Goal: Information Seeking & Learning: Learn about a topic

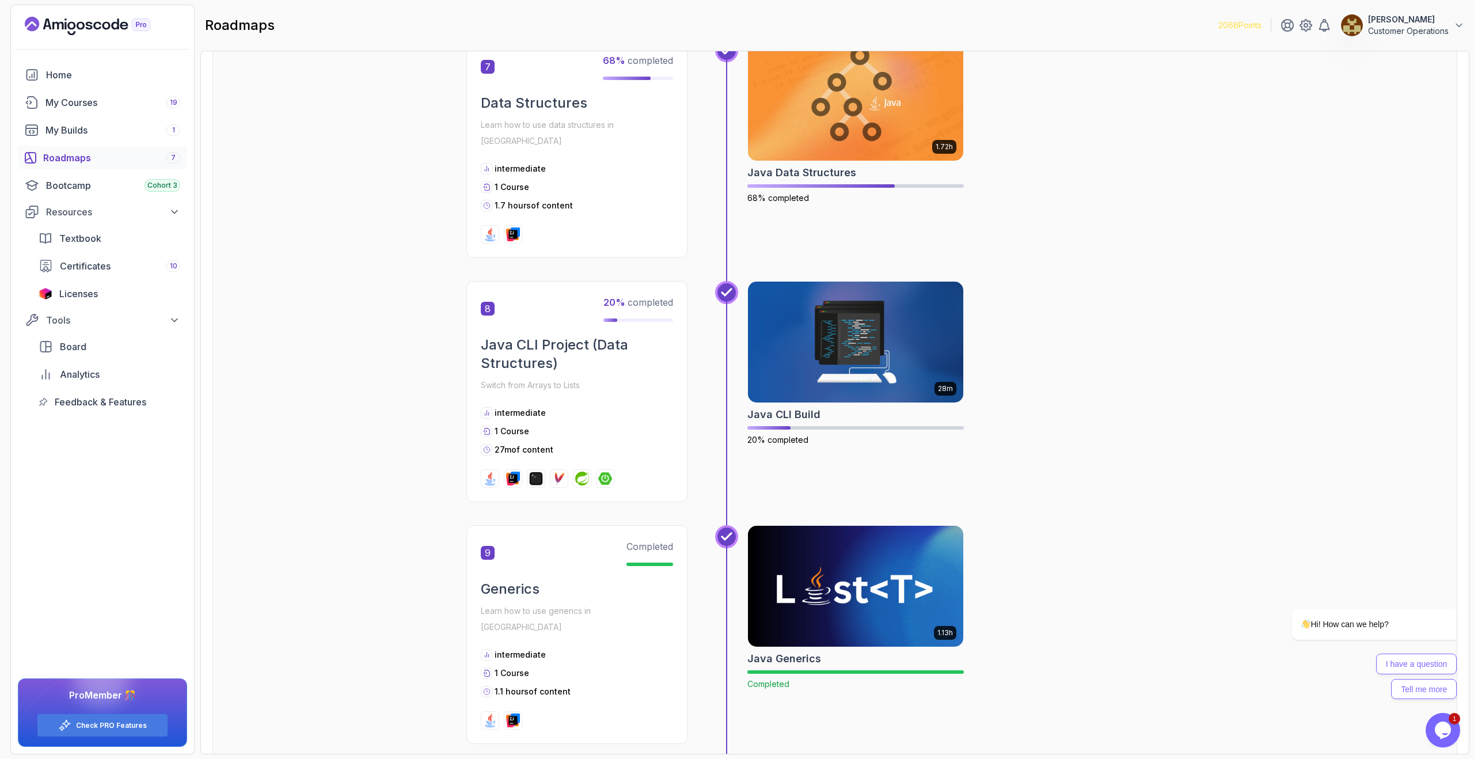
scroll to position [1534, 0]
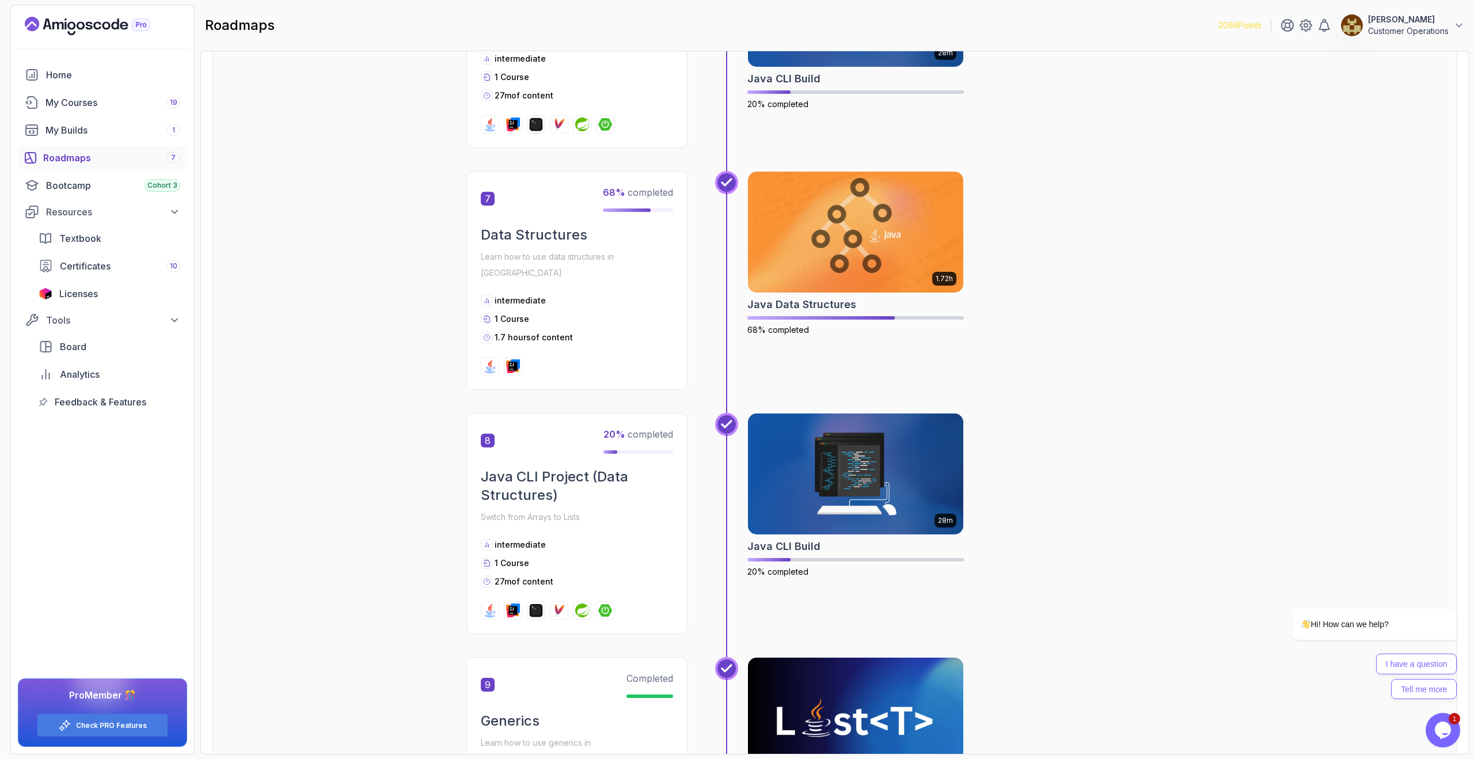
click at [92, 102] on div "My Courses 19" at bounding box center [112, 103] width 135 height 14
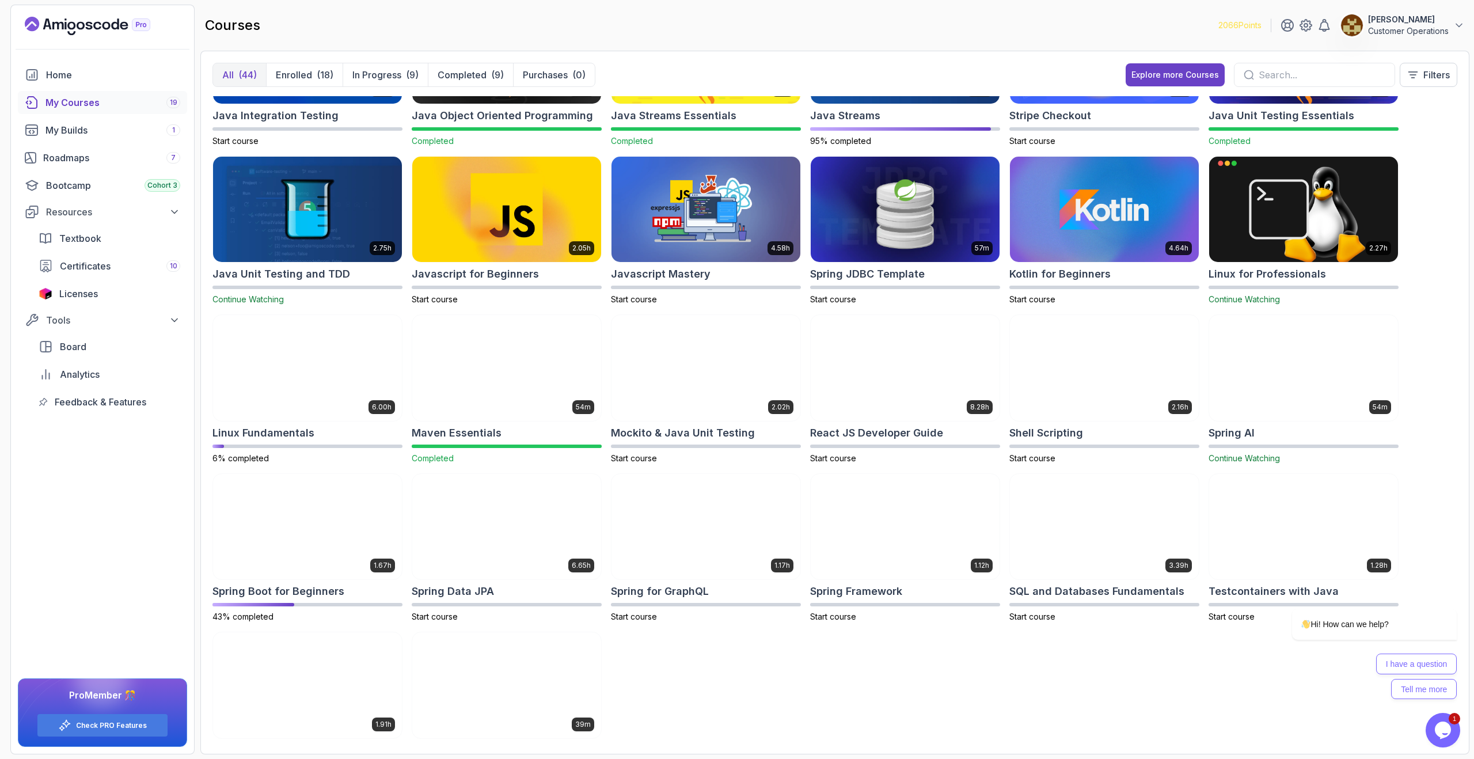
scroll to position [628, 0]
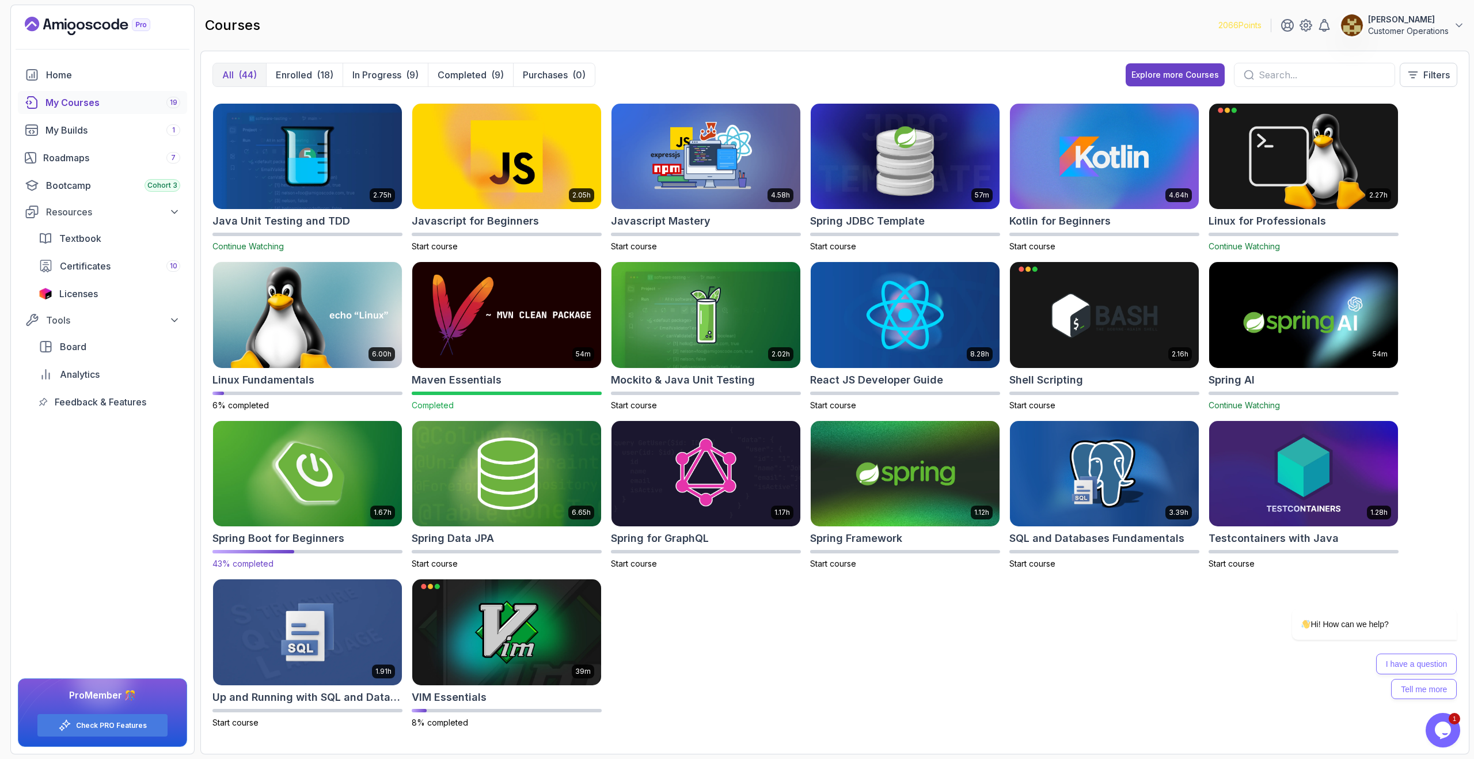
click at [375, 494] on img at bounding box center [307, 473] width 198 height 111
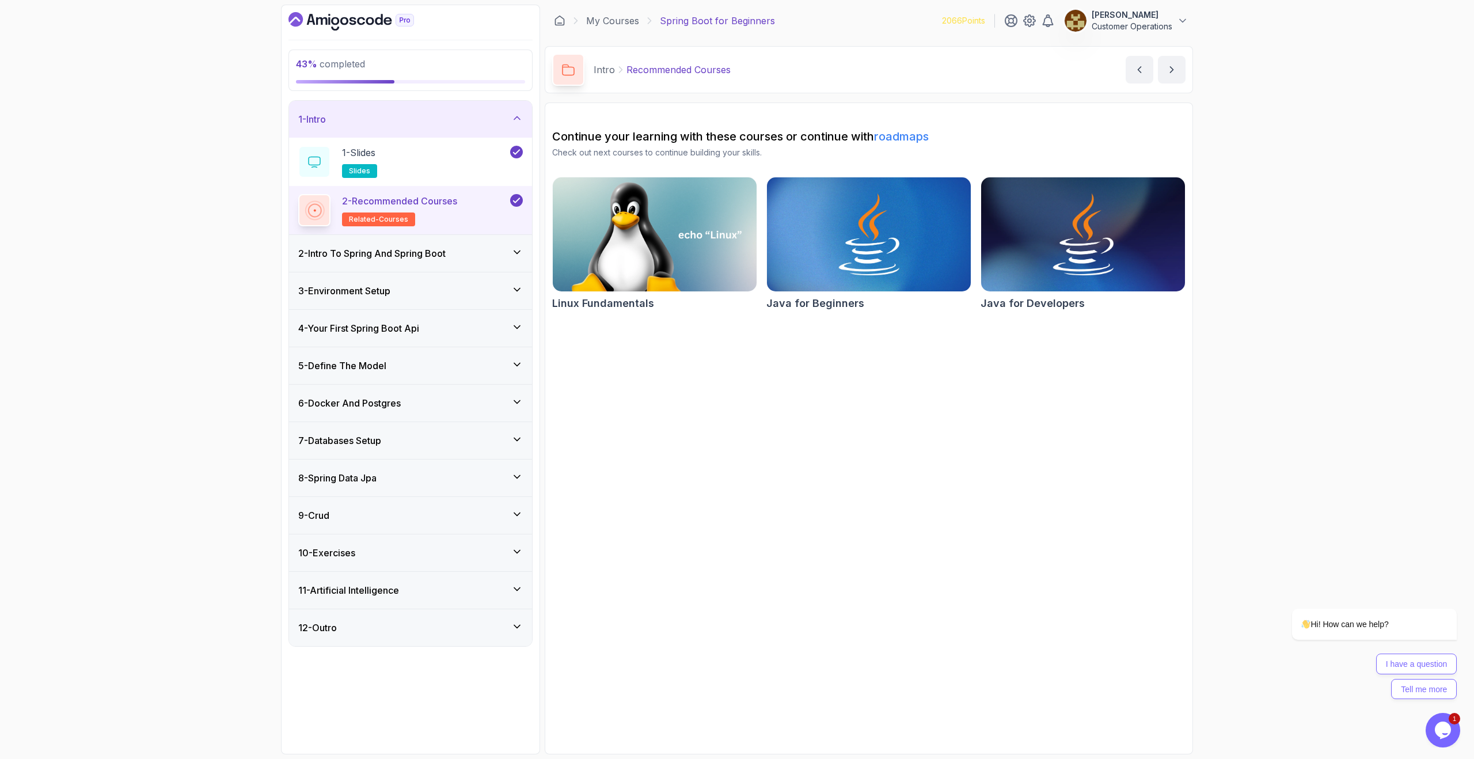
click at [375, 405] on h3 "6 - Docker And Postgres" at bounding box center [349, 403] width 103 height 14
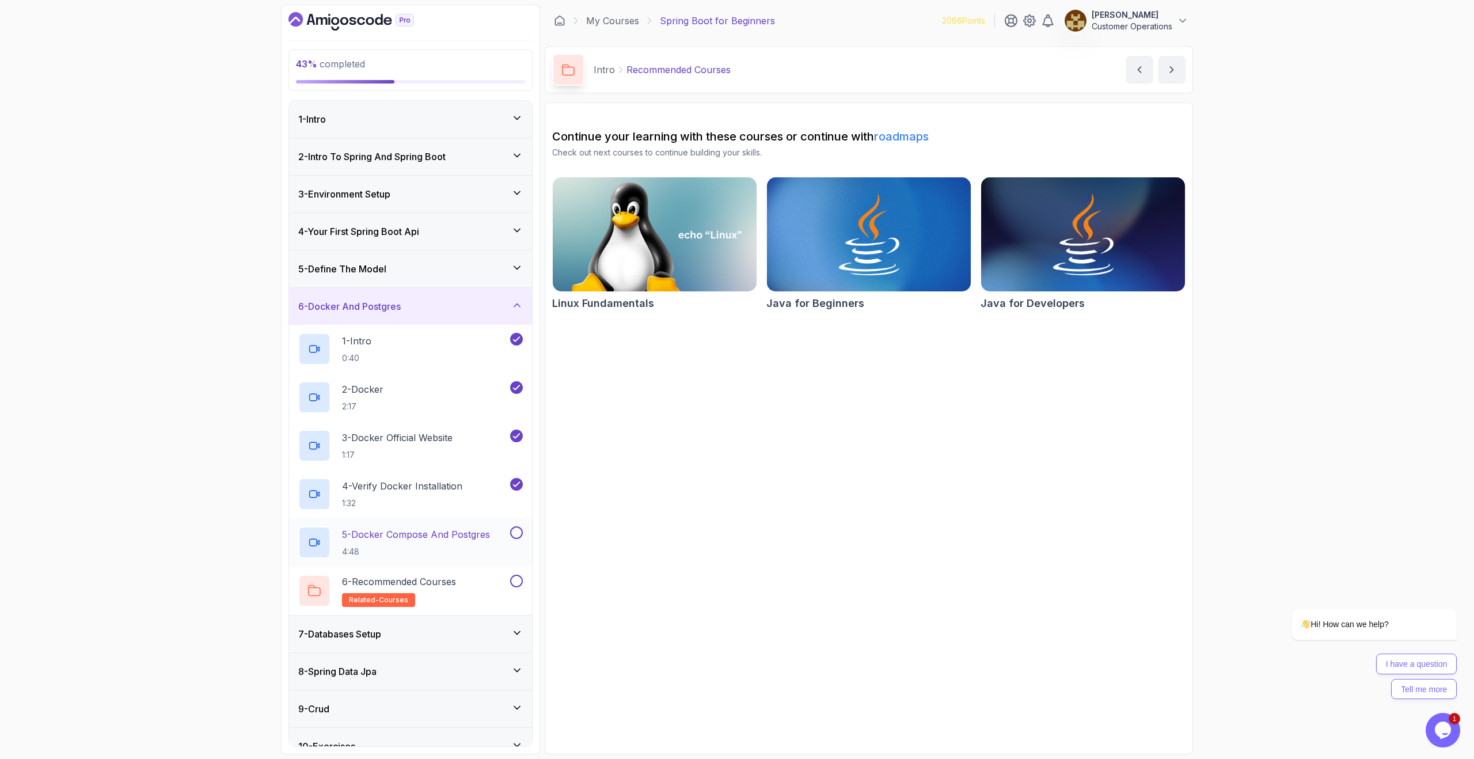
click at [415, 534] on p "5 - Docker Compose And Postgres" at bounding box center [416, 535] width 148 height 14
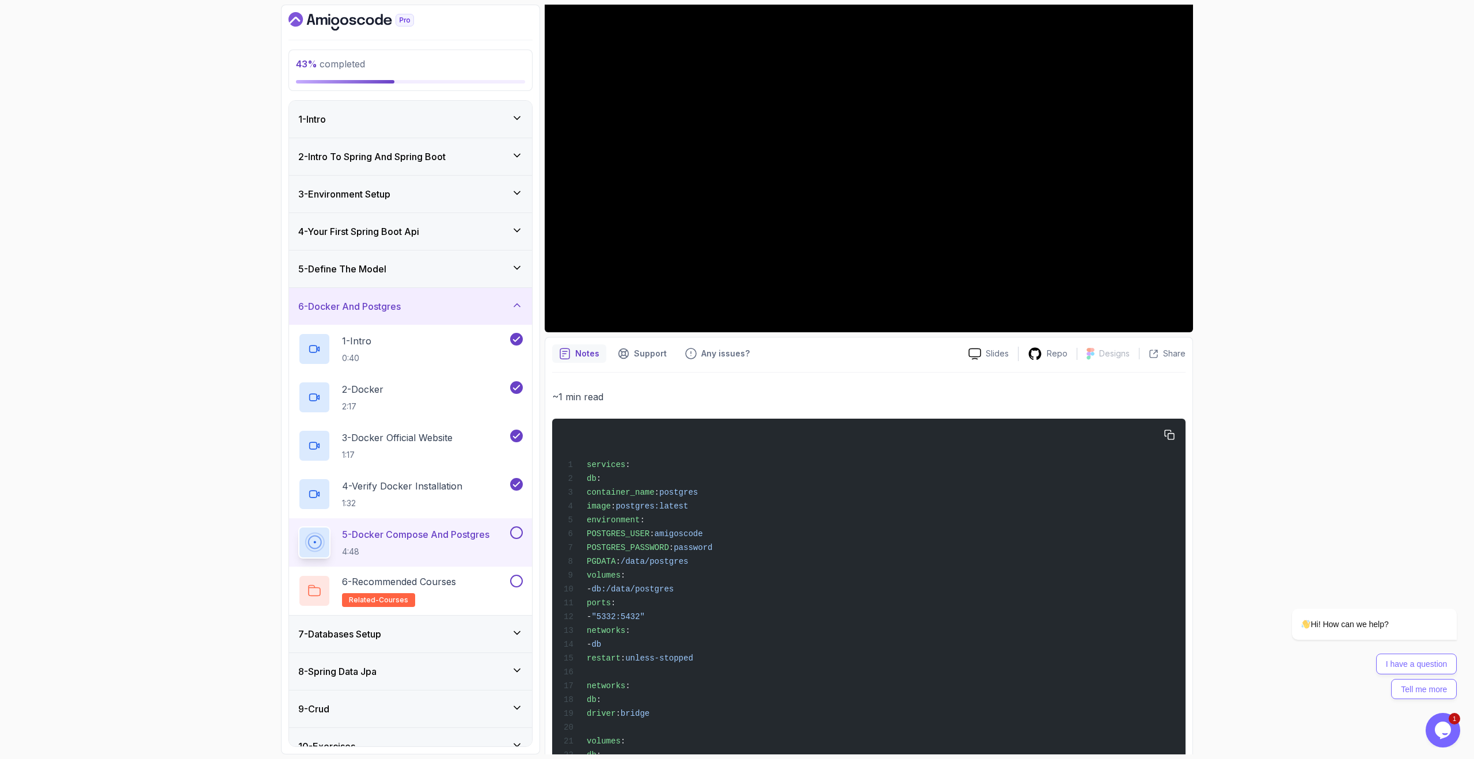
scroll to position [175, 0]
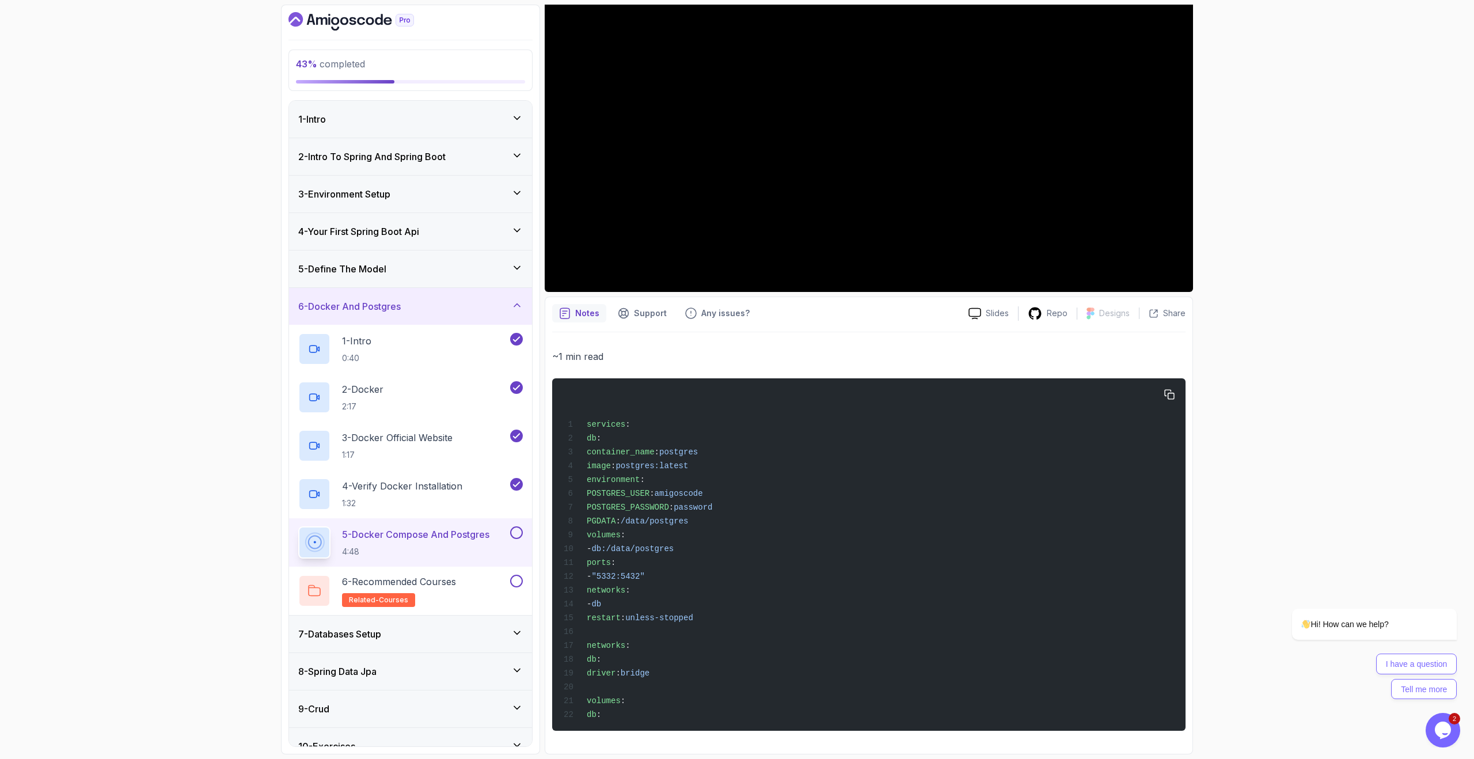
click at [595, 644] on span "networks" at bounding box center [606, 645] width 39 height 9
drag, startPoint x: 595, startPoint y: 644, endPoint x: 571, endPoint y: 645, distance: 24.8
click at [571, 645] on span "networks :" at bounding box center [597, 645] width 67 height 9
drag, startPoint x: 595, startPoint y: 439, endPoint x: 578, endPoint y: 439, distance: 17.9
click at [578, 439] on span "db :" at bounding box center [582, 438] width 37 height 9
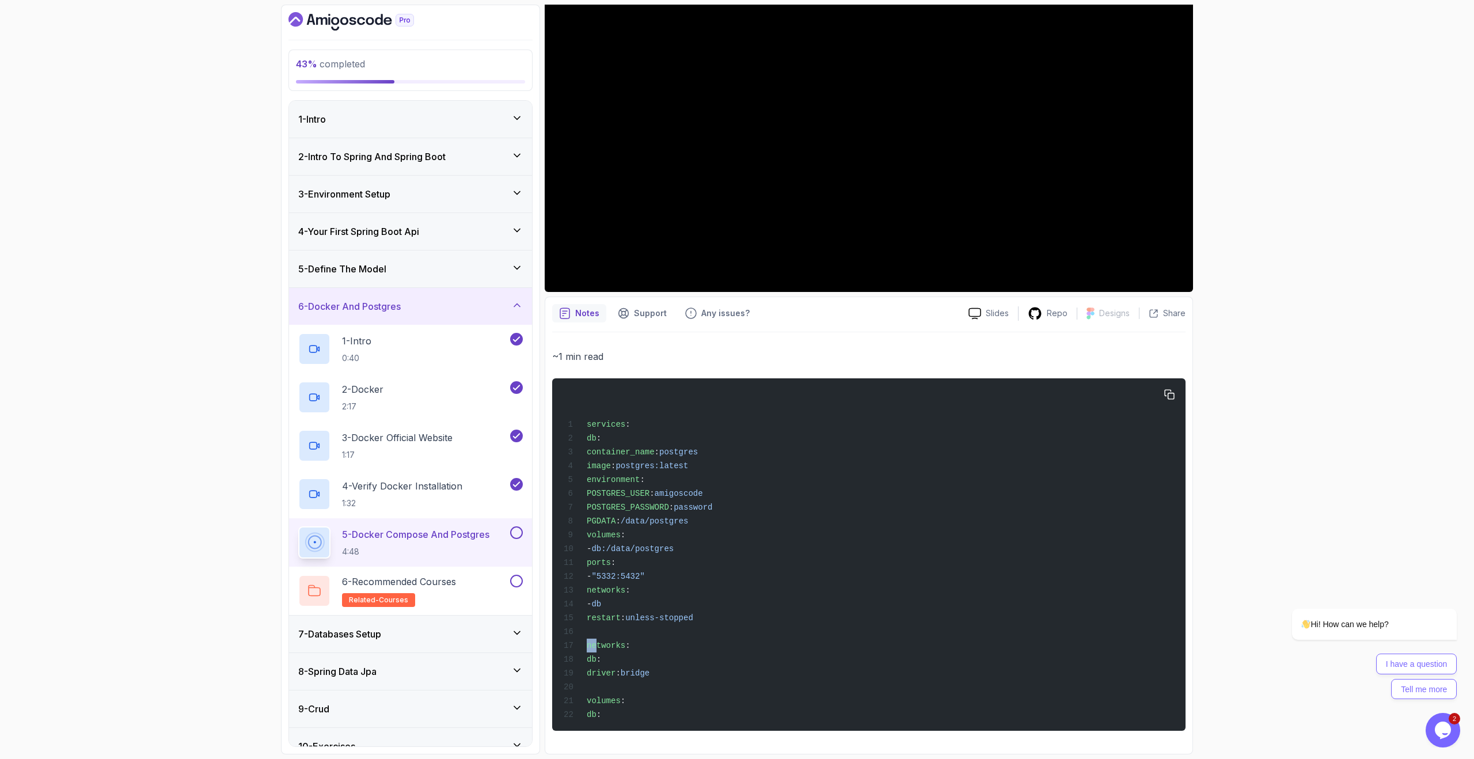
drag, startPoint x: 595, startPoint y: 644, endPoint x: 580, endPoint y: 646, distance: 15.1
click at [580, 646] on span "networks :" at bounding box center [597, 645] width 67 height 9
drag, startPoint x: 607, startPoint y: 657, endPoint x: 620, endPoint y: 657, distance: 12.7
click at [601, 657] on span "db :" at bounding box center [582, 659] width 37 height 9
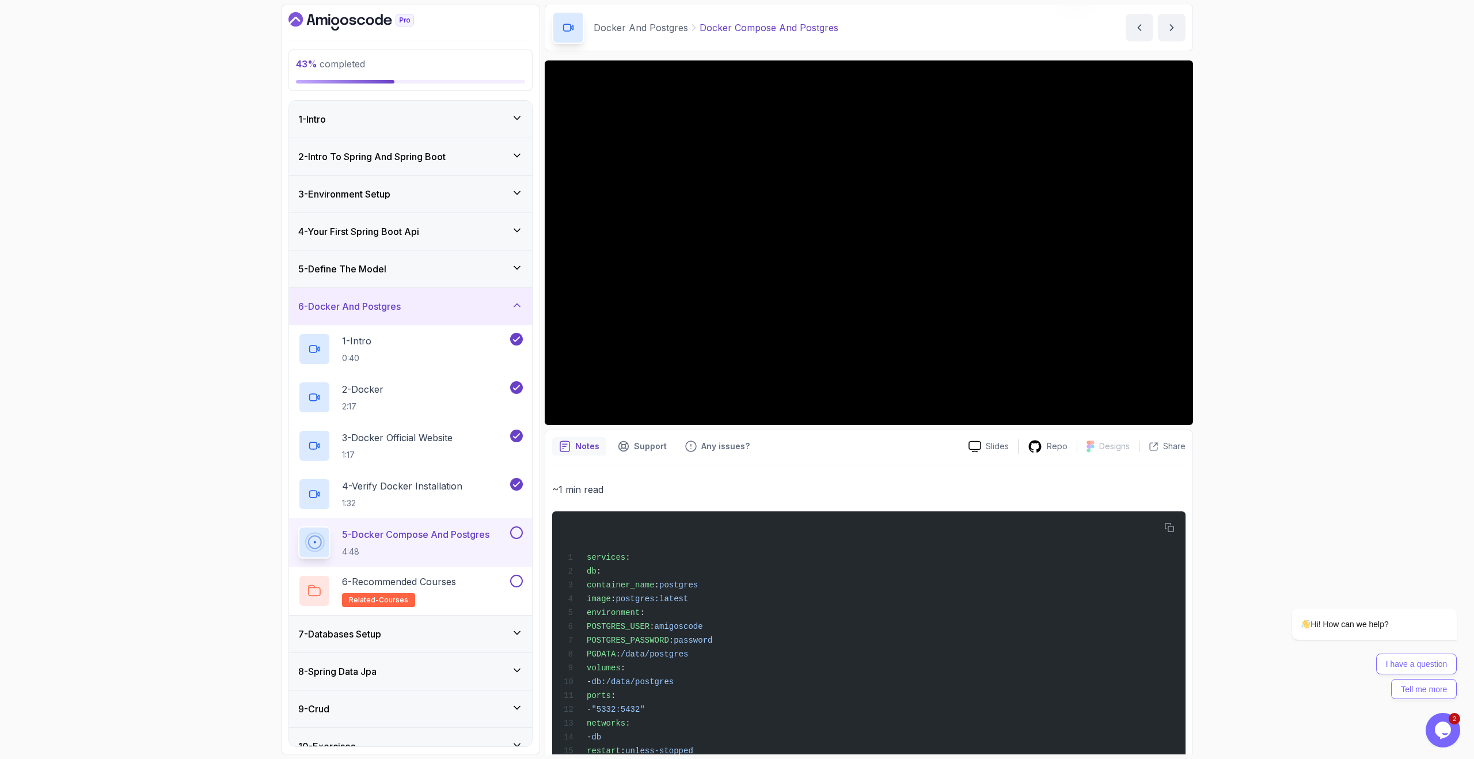
scroll to position [0, 0]
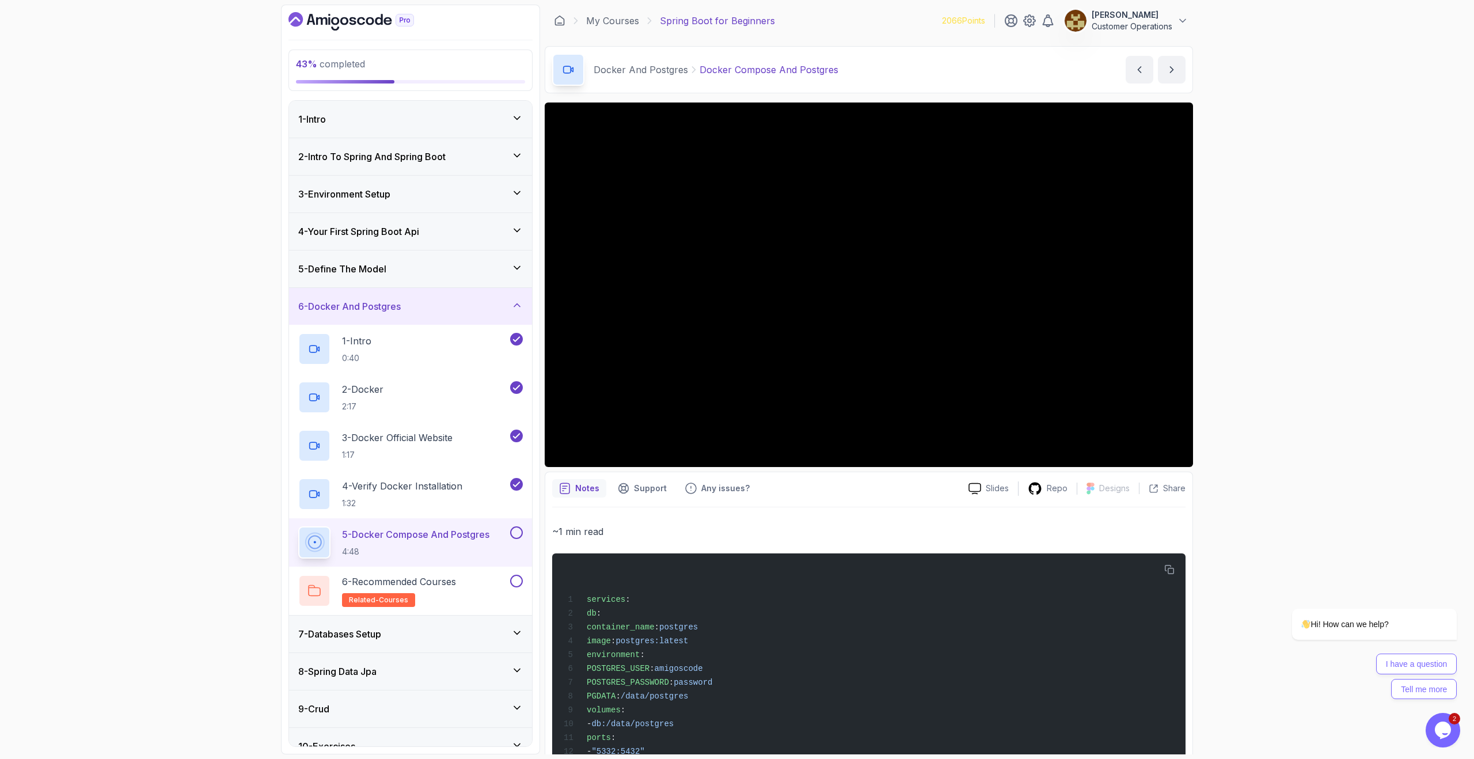
click at [380, 160] on h3 "2 - Intro To Spring And Spring Boot" at bounding box center [371, 157] width 147 height 14
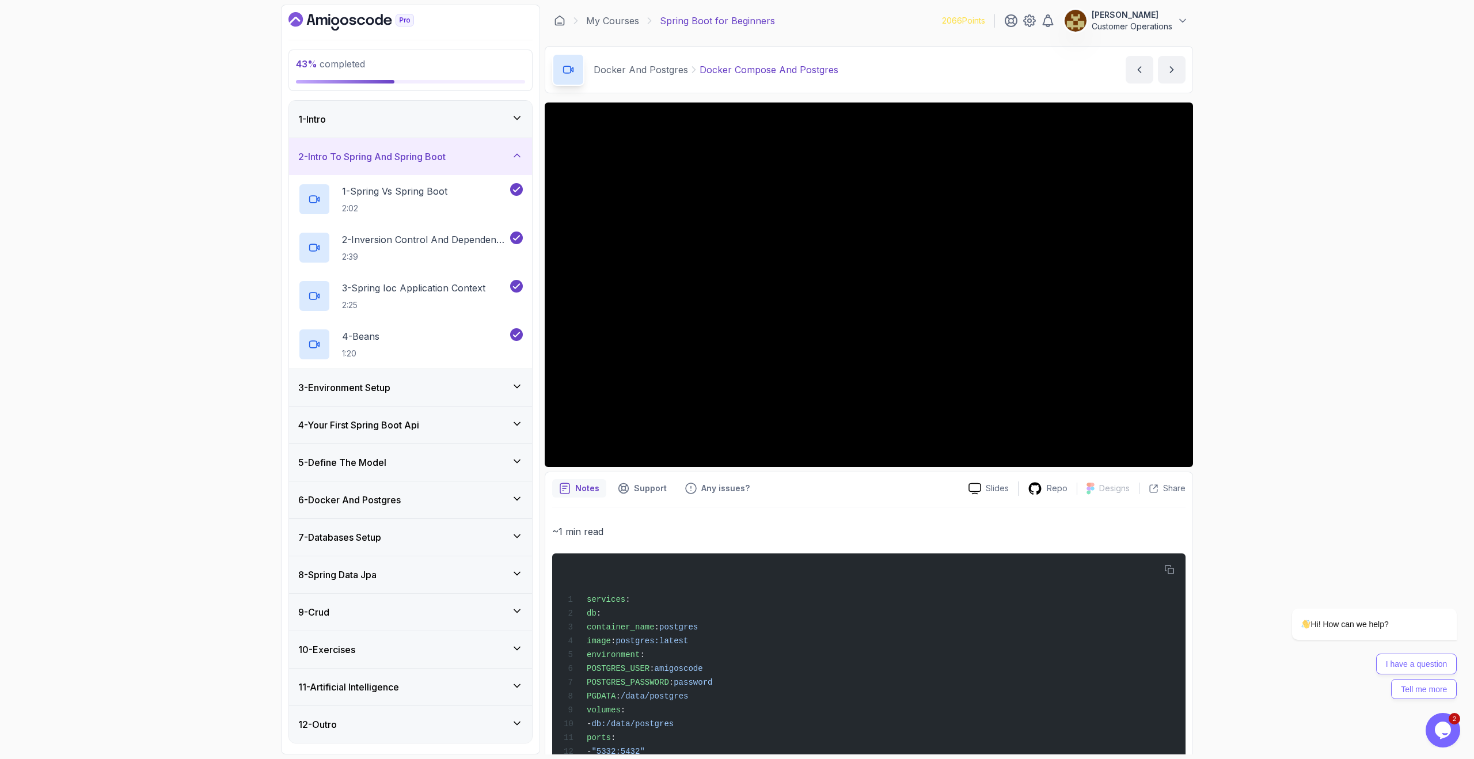
click at [392, 152] on h3 "2 - Intro To Spring And Spring Boot" at bounding box center [371, 157] width 147 height 14
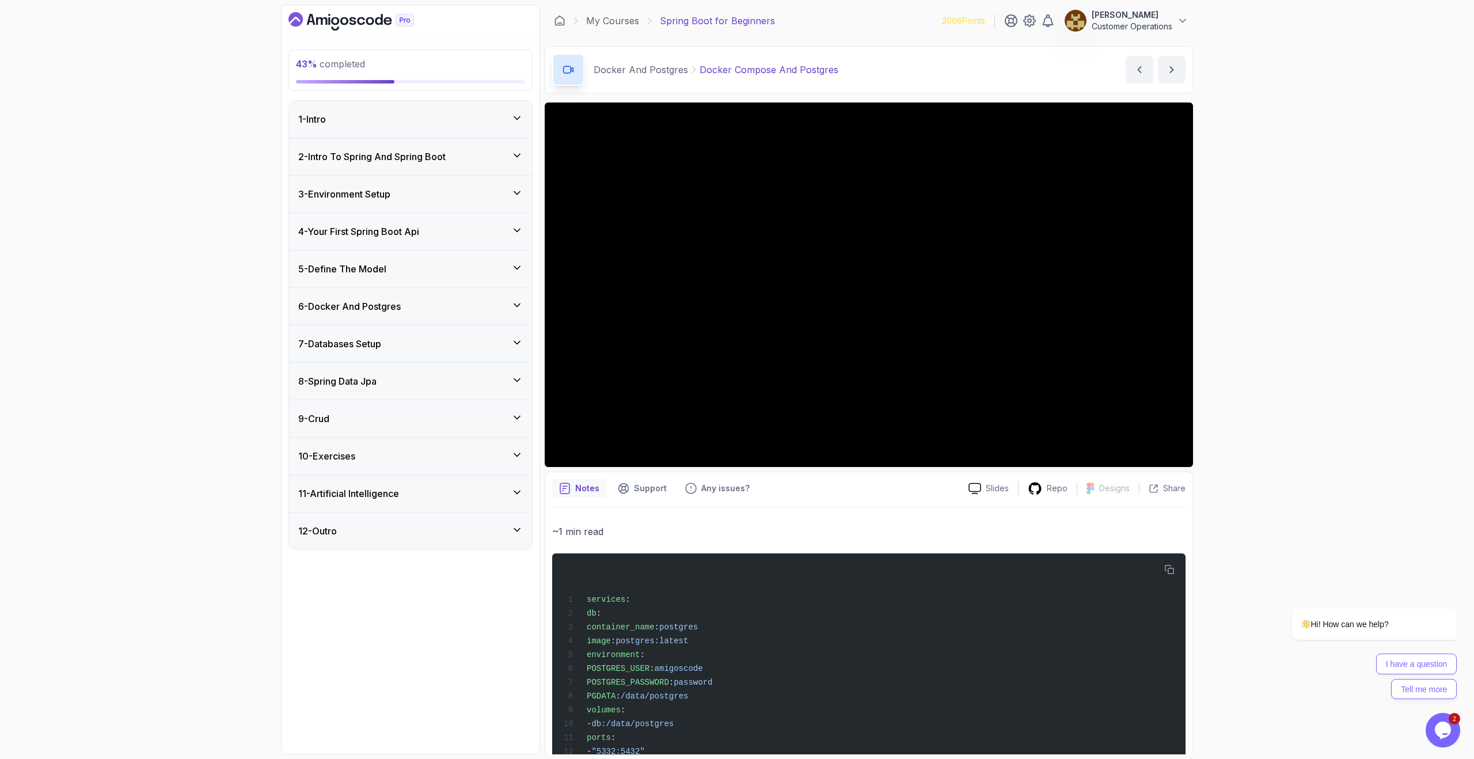
click at [386, 108] on div "1 - Intro" at bounding box center [410, 119] width 243 height 37
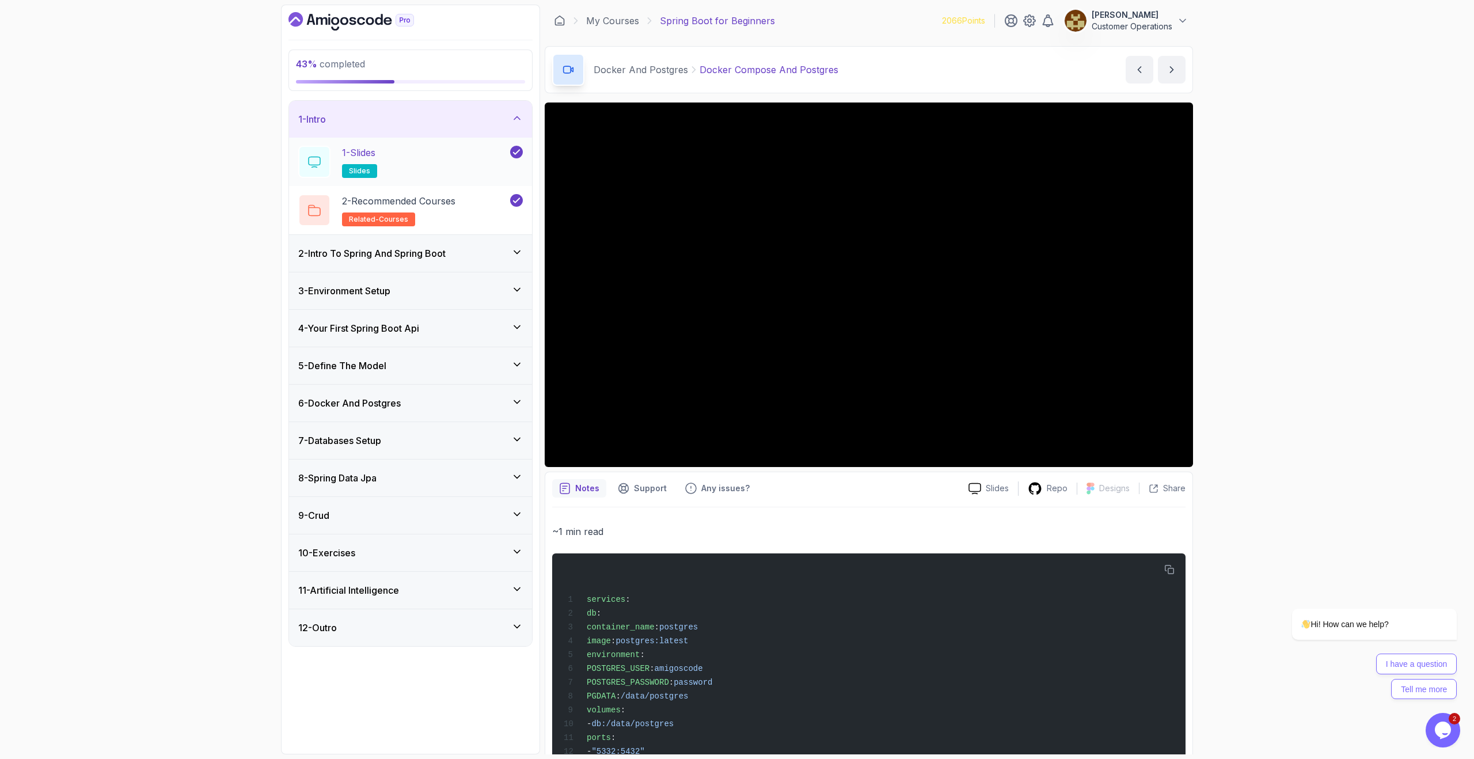
click at [407, 165] on div "1 - Slides slides" at bounding box center [403, 162] width 210 height 32
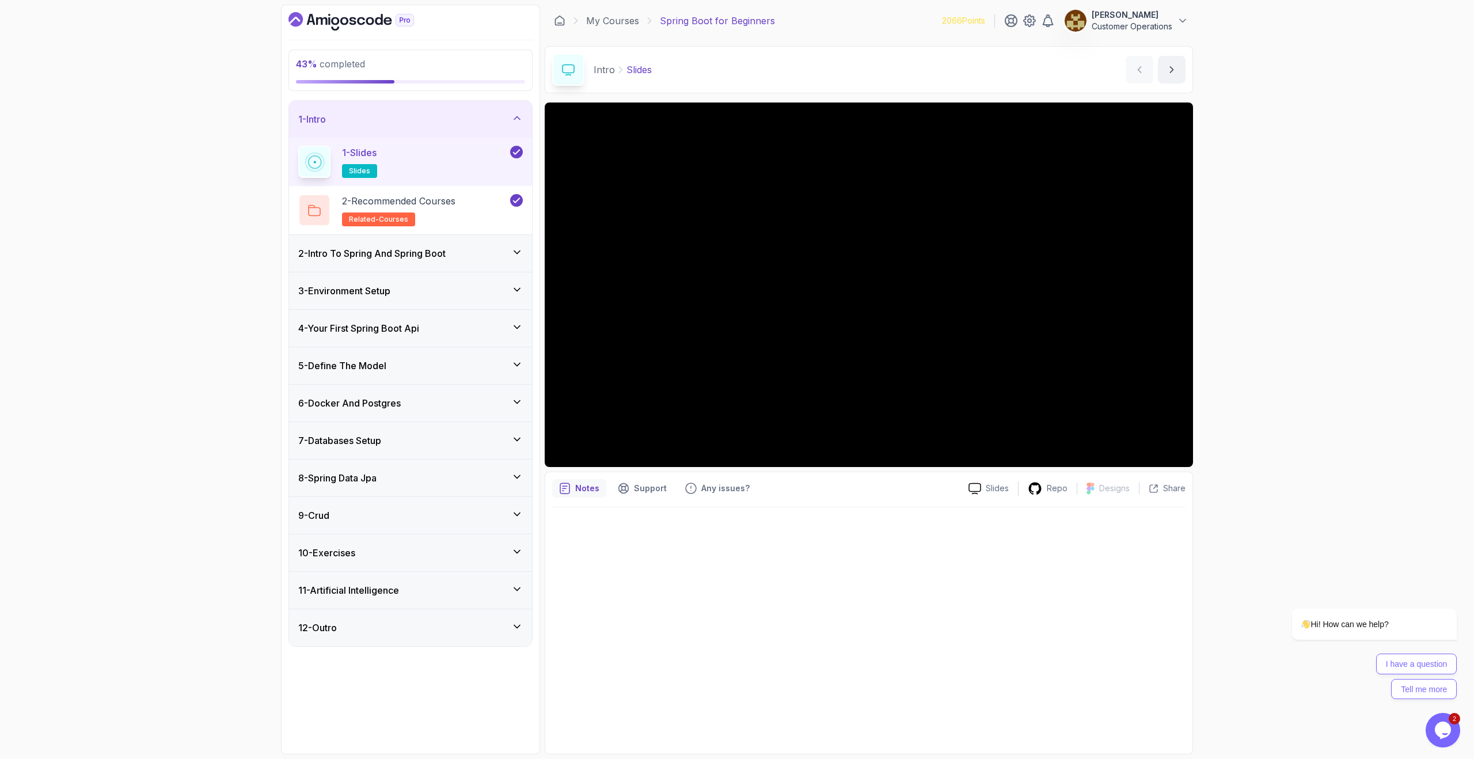
click at [446, 259] on h3 "2 - Intro To Spring And Spring Boot" at bounding box center [371, 253] width 147 height 14
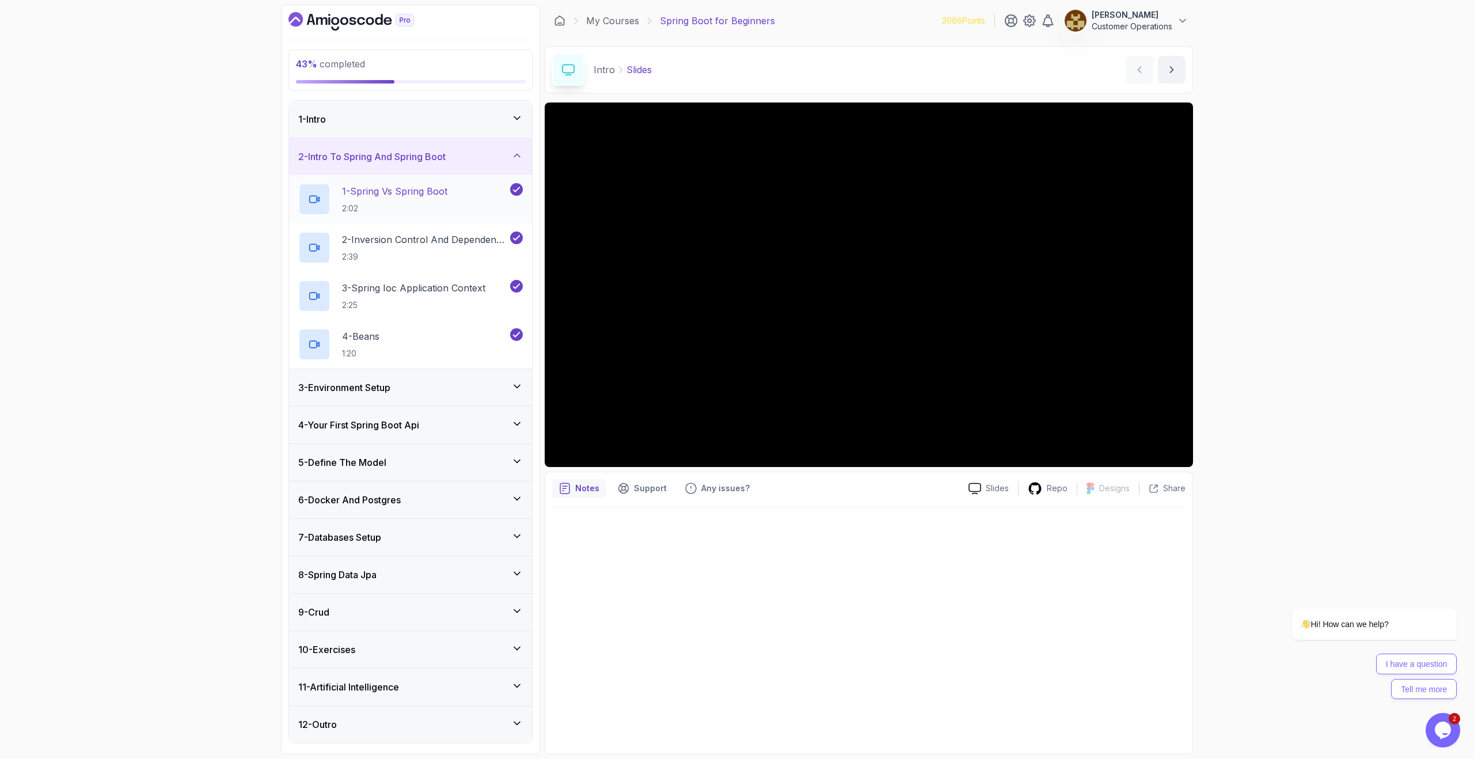
click at [418, 176] on div "1 - Spring Vs Spring Boot 2:02" at bounding box center [410, 199] width 243 height 48
click at [416, 153] on h3 "2 - Intro To Spring And Spring Boot" at bounding box center [371, 157] width 147 height 14
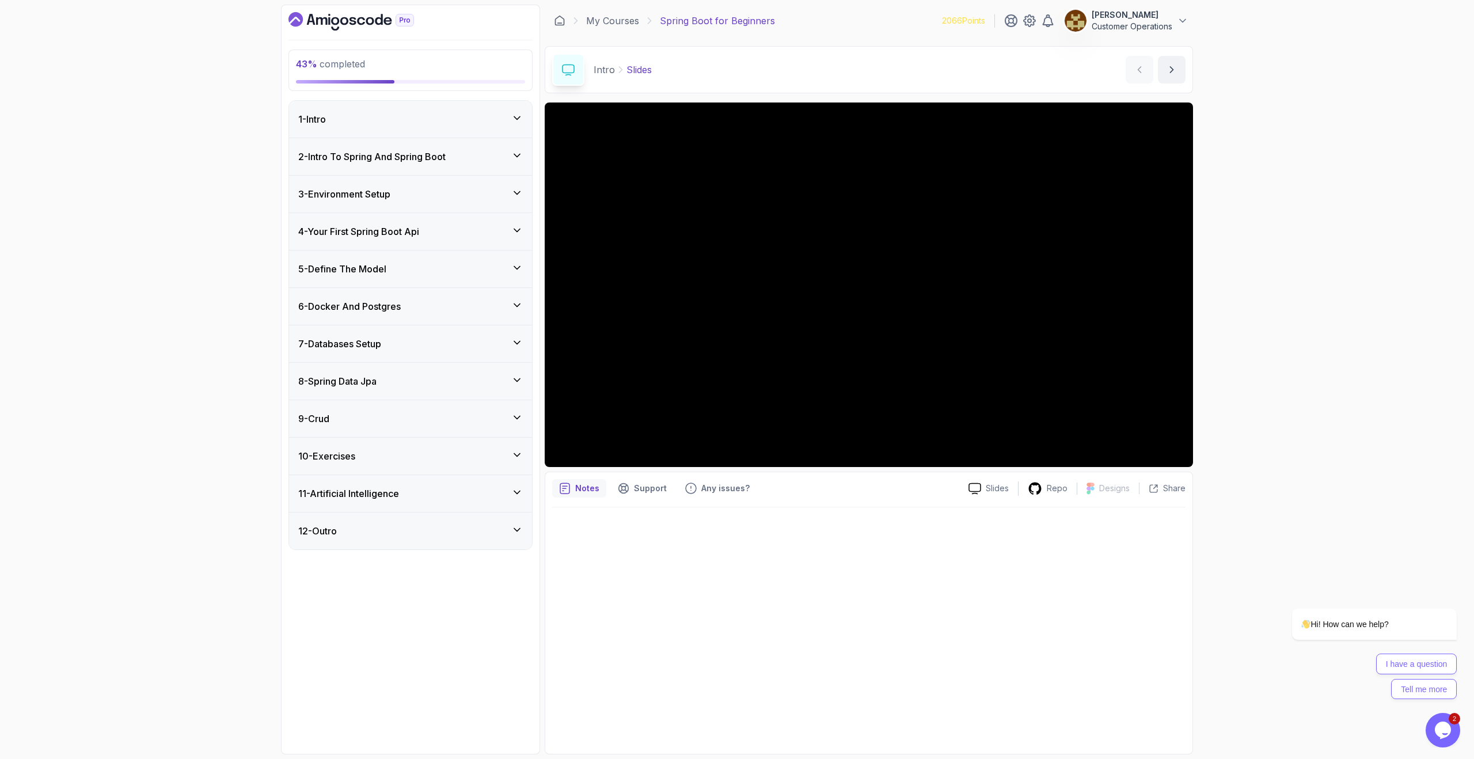
click at [411, 227] on h3 "4 - Your First Spring Boot Api" at bounding box center [358, 232] width 121 height 14
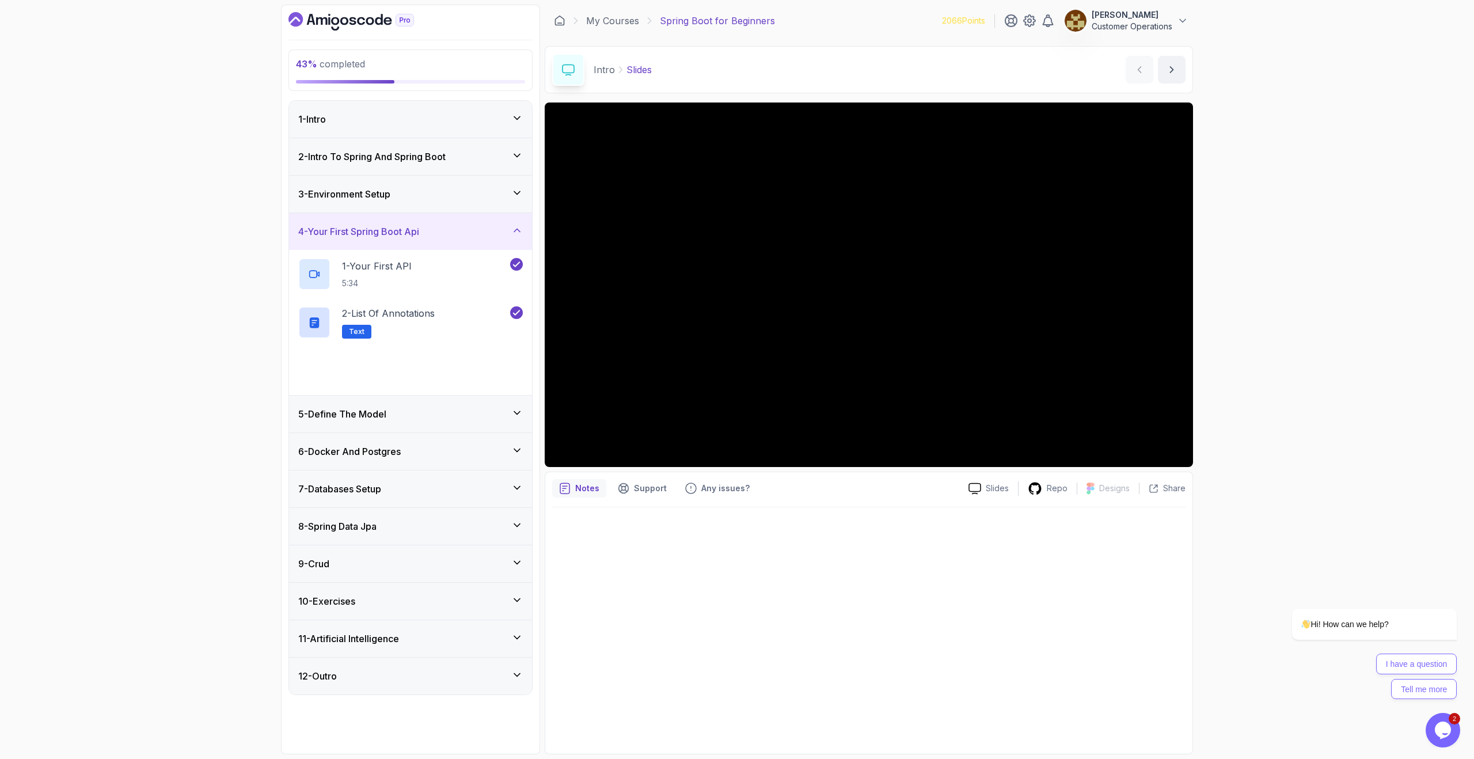
click at [390, 192] on h3 "3 - Environment Setup" at bounding box center [344, 194] width 92 height 14
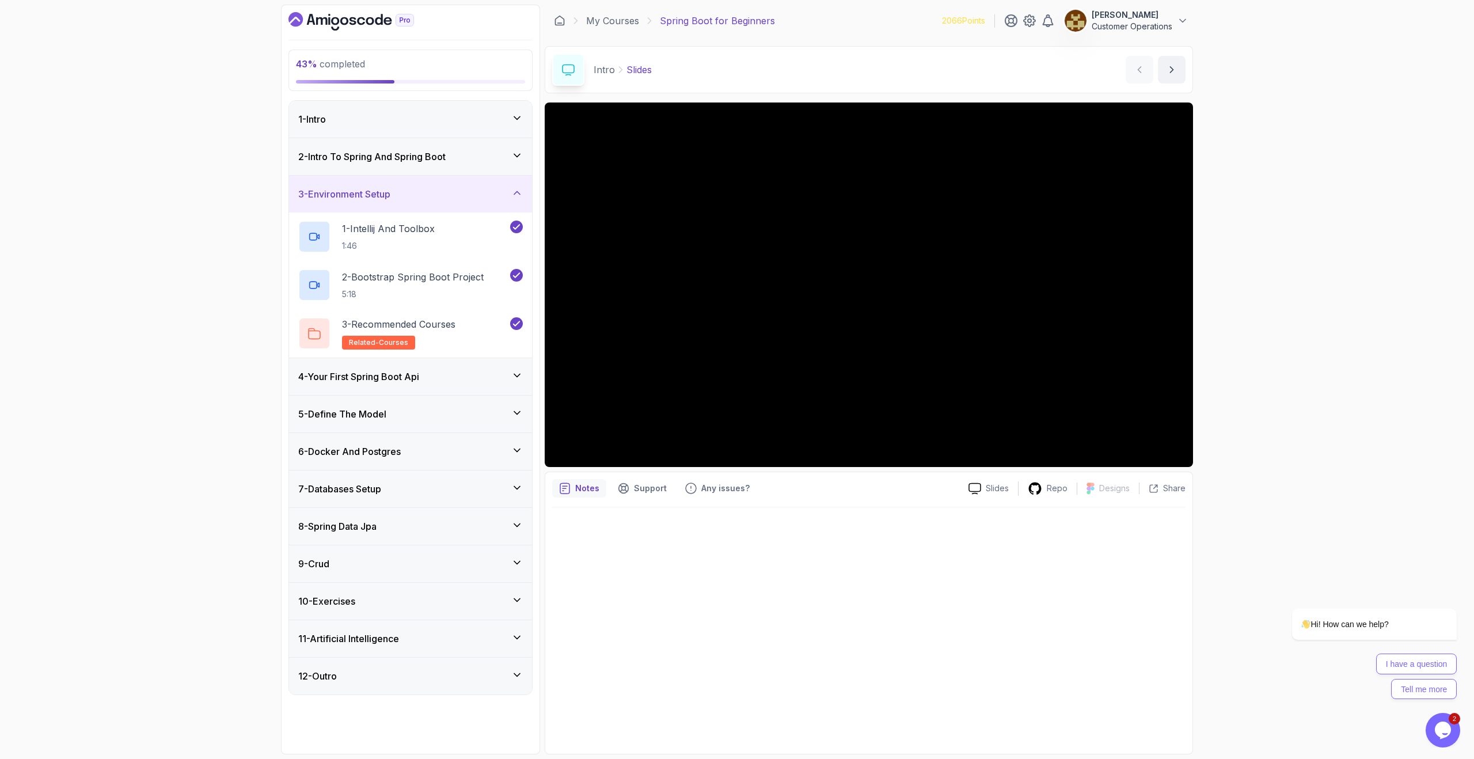
click at [390, 192] on h3 "3 - Environment Setup" at bounding box center [344, 194] width 92 height 14
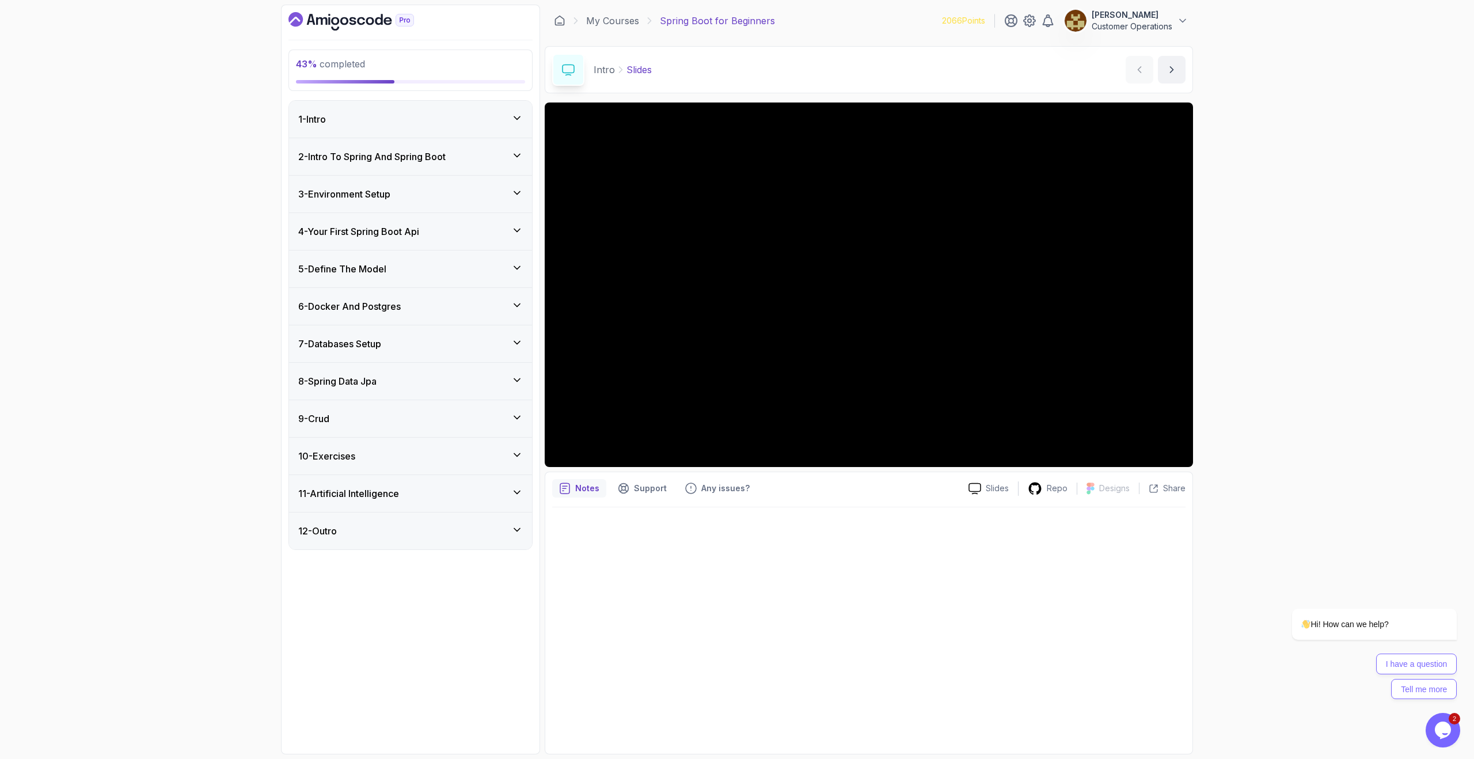
click at [386, 232] on h3 "4 - Your First Spring Boot Api" at bounding box center [358, 232] width 121 height 14
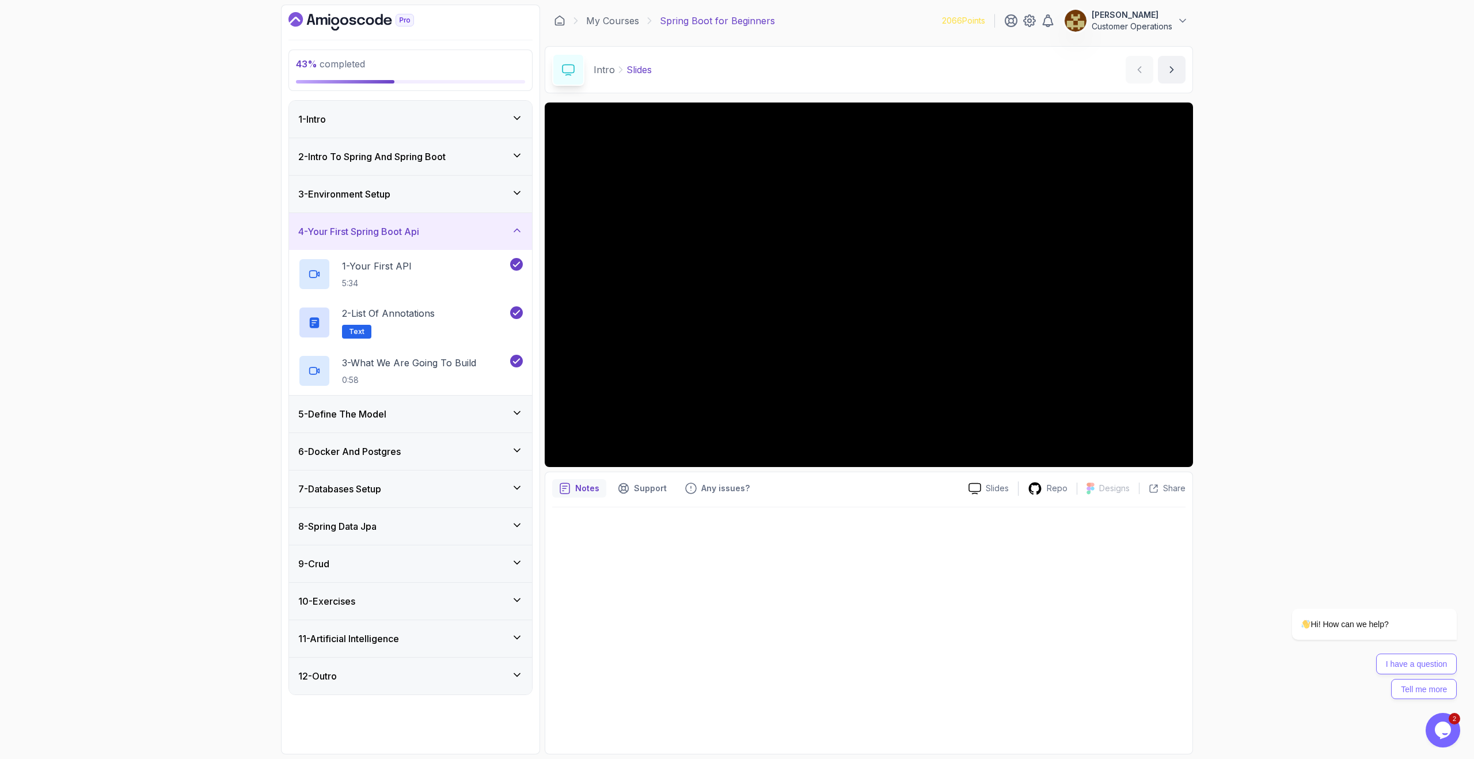
click at [405, 233] on h3 "4 - Your First Spring Boot Api" at bounding box center [358, 232] width 121 height 14
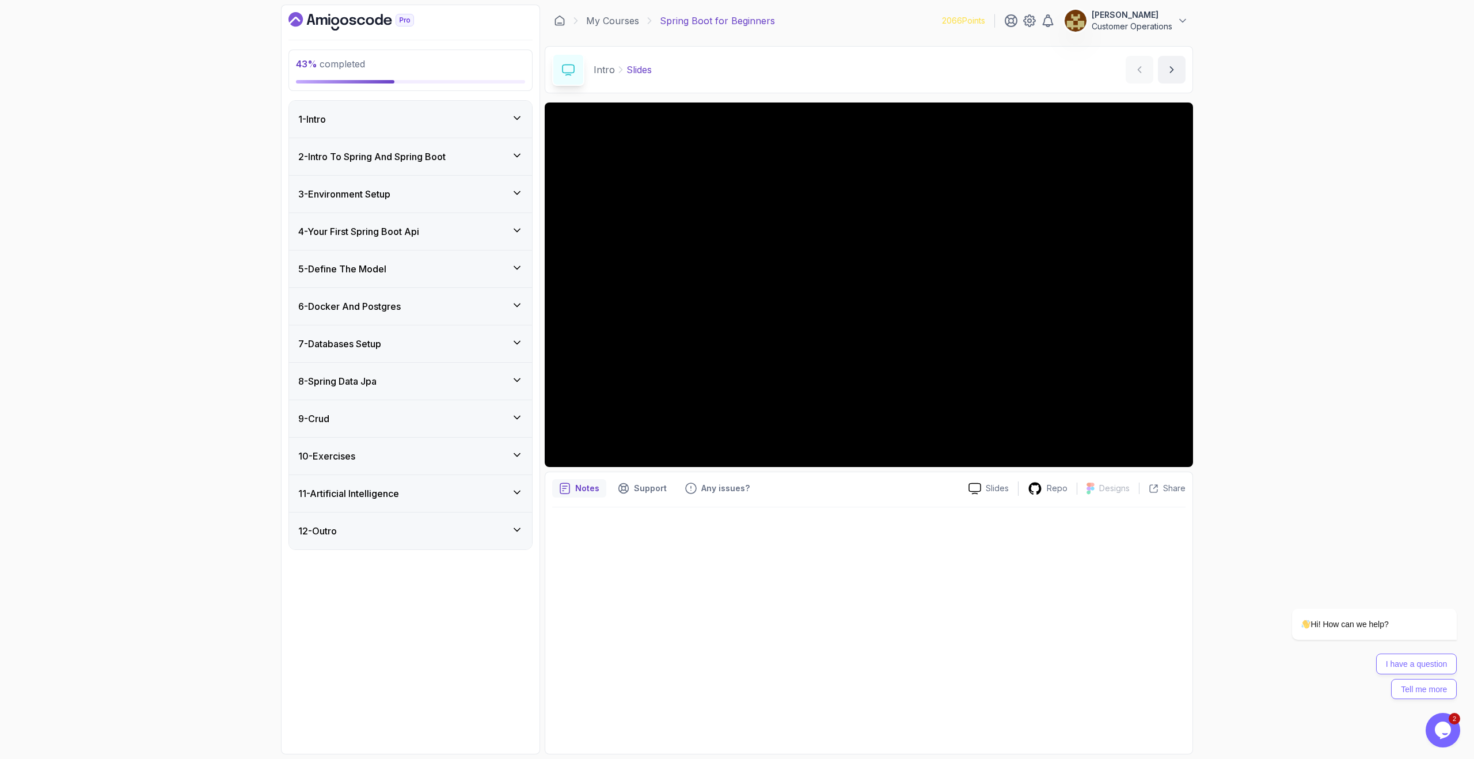
click at [399, 272] on div "5 - Define The Model" at bounding box center [410, 269] width 225 height 14
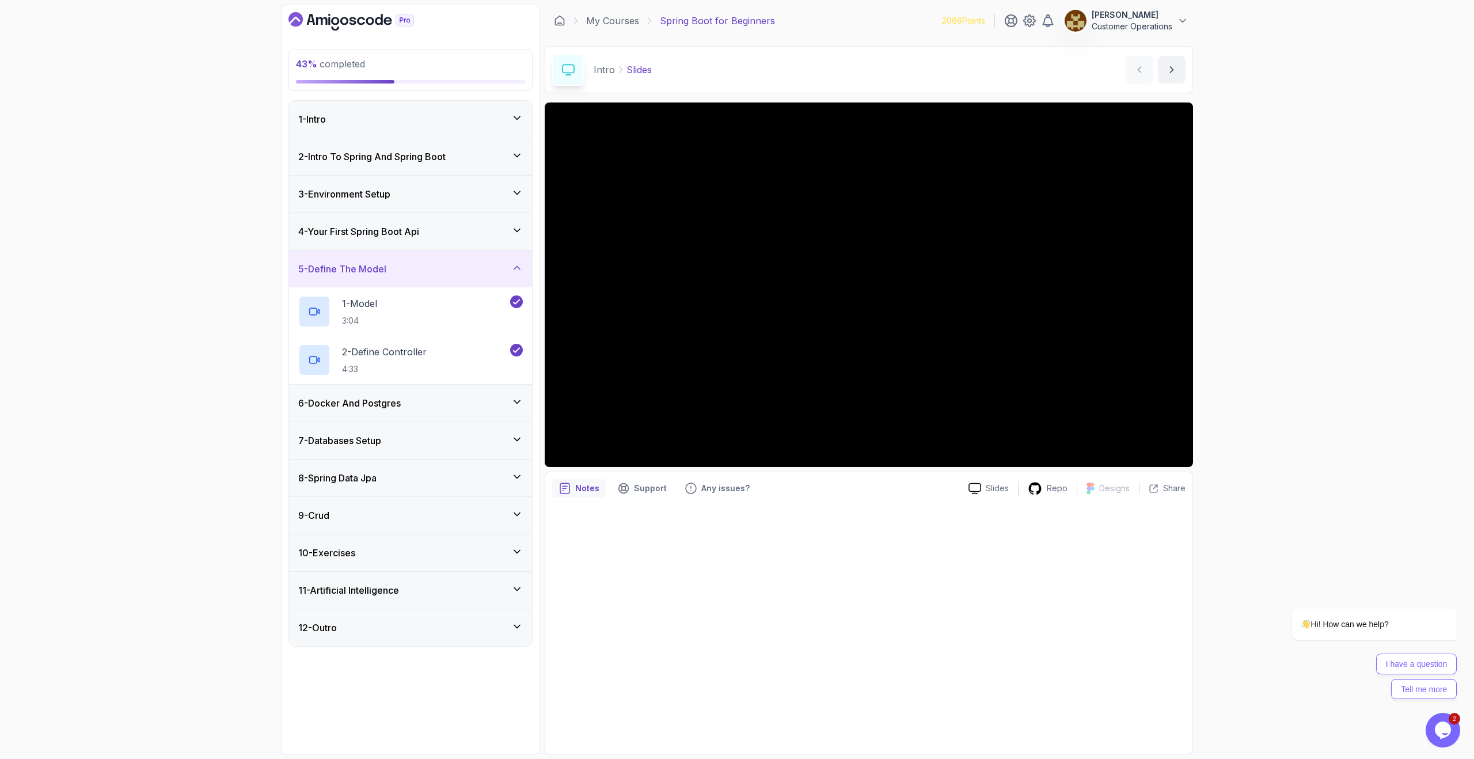
click at [399, 272] on div "5 - Define The Model" at bounding box center [410, 269] width 225 height 14
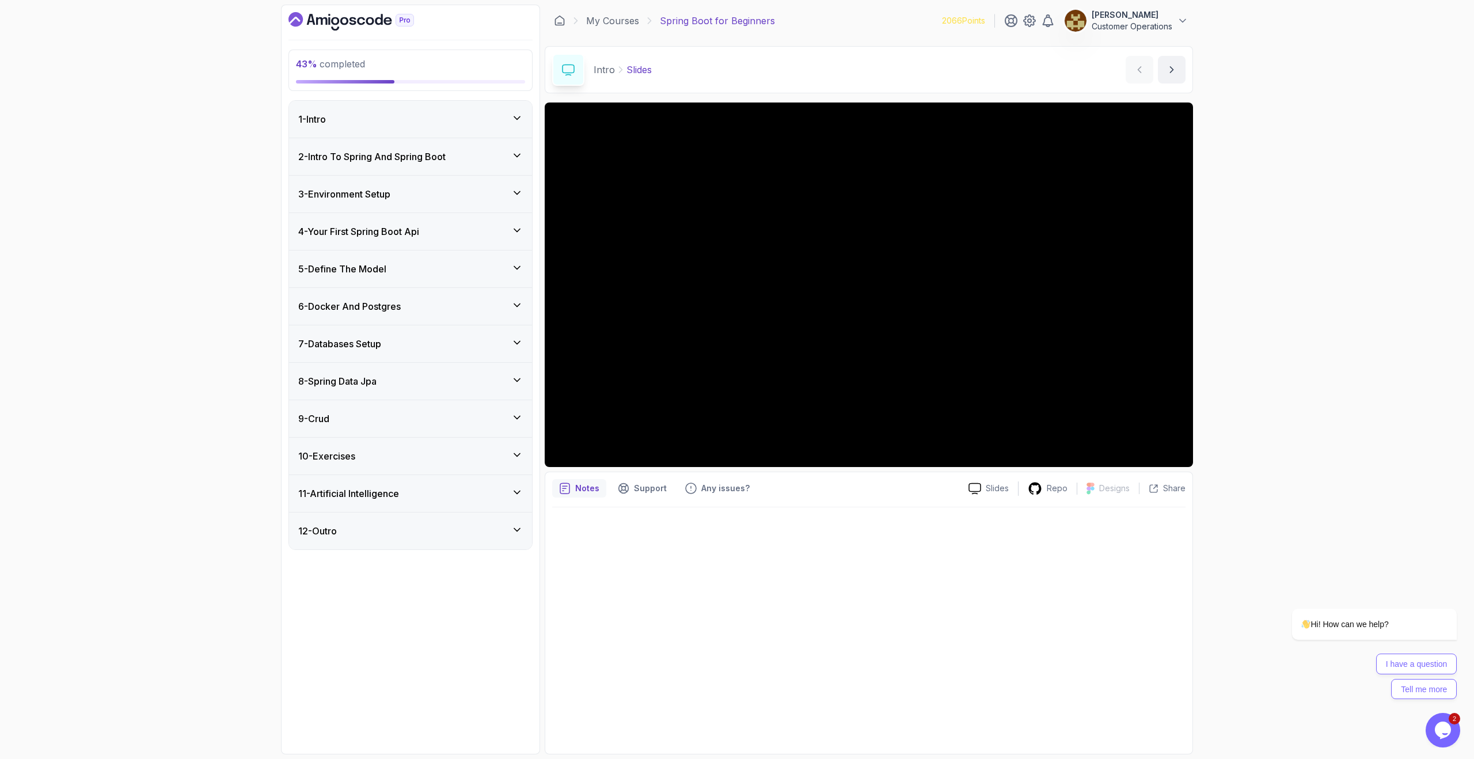
click at [406, 380] on div "8 - Spring Data Jpa" at bounding box center [410, 381] width 225 height 14
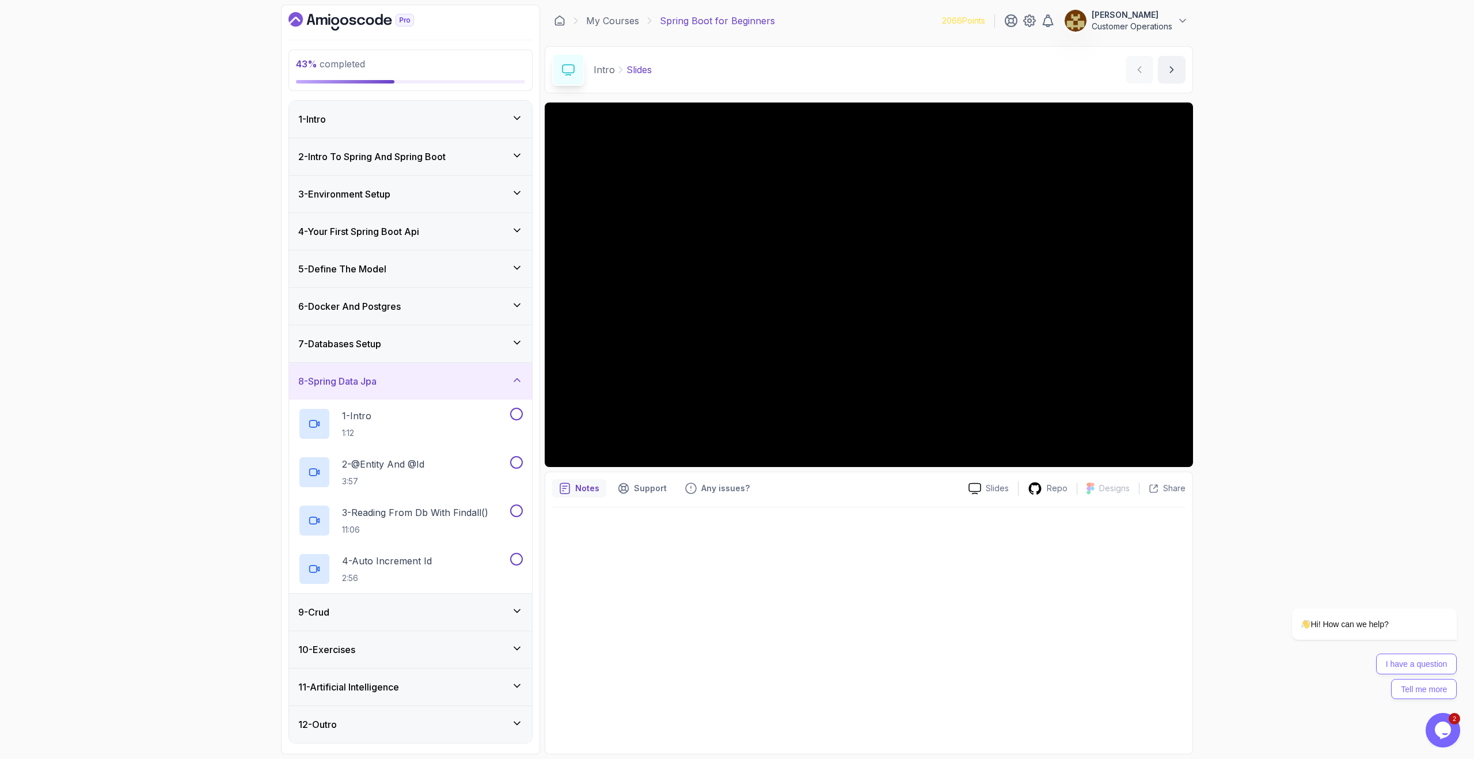
click at [406, 380] on div "8 - Spring Data Jpa" at bounding box center [410, 381] width 225 height 14
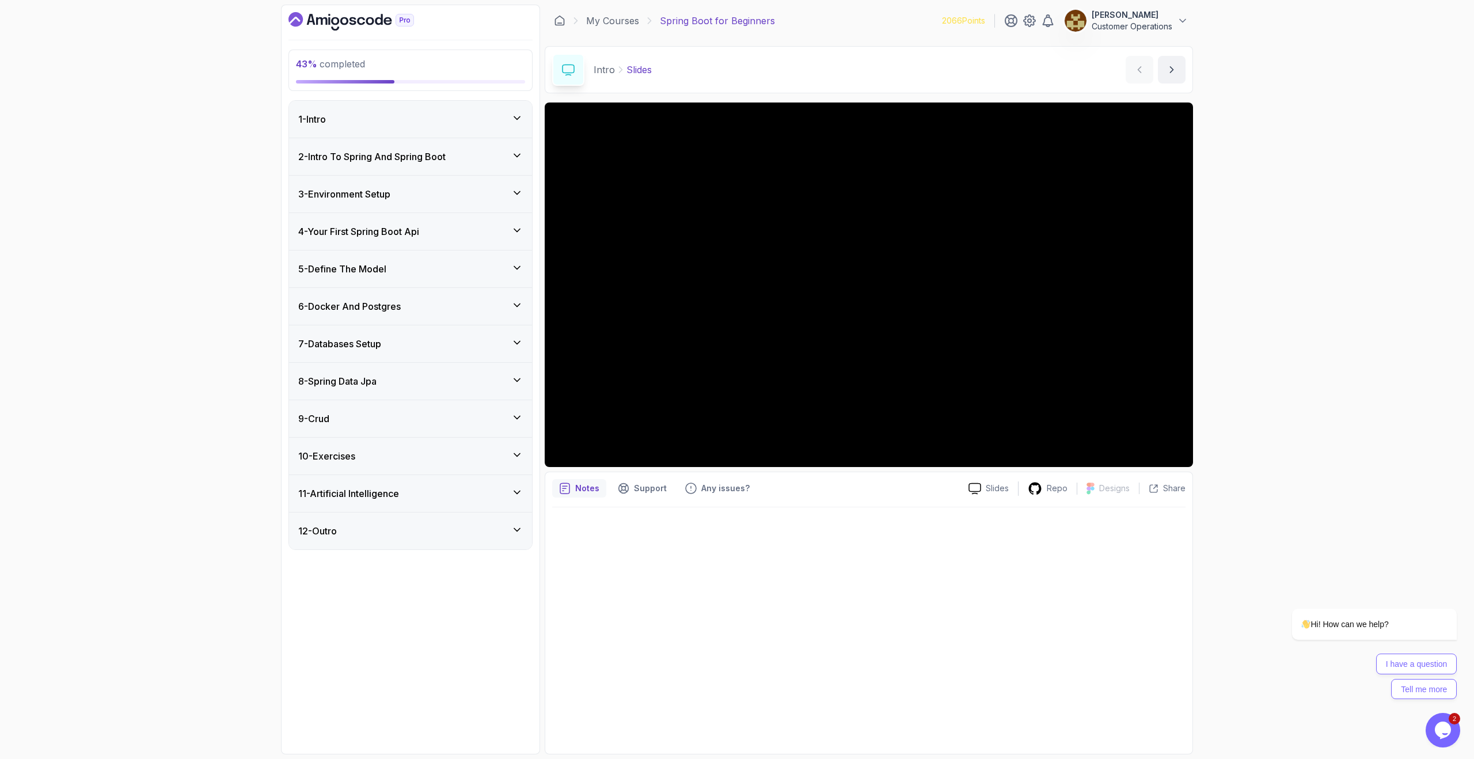
click at [376, 309] on h3 "6 - Docker And Postgres" at bounding box center [349, 306] width 103 height 14
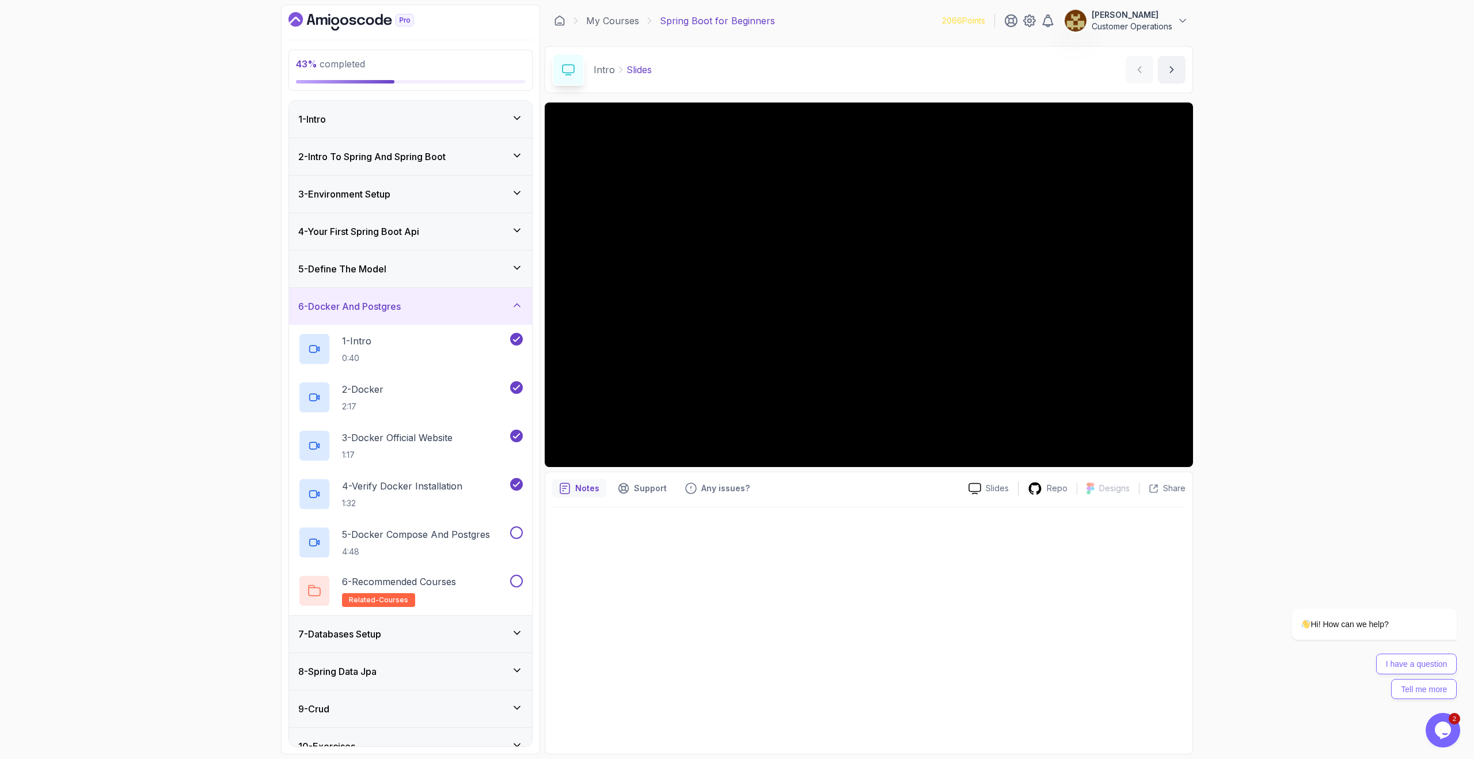
click at [376, 309] on h3 "6 - Docker And Postgres" at bounding box center [349, 306] width 103 height 14
